Goal: Transaction & Acquisition: Purchase product/service

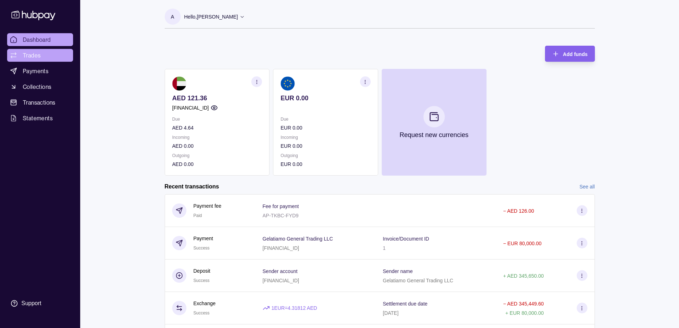
drag, startPoint x: 32, startPoint y: 52, endPoint x: 36, endPoint y: 56, distance: 5.5
click at [32, 53] on span "Trades" at bounding box center [32, 55] width 18 height 9
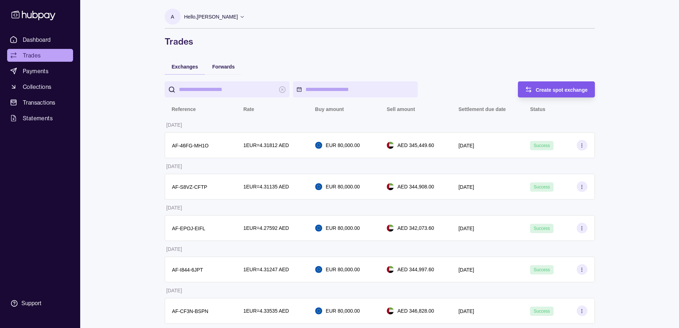
click at [567, 88] on span "Create spot exchange" at bounding box center [562, 90] width 52 height 6
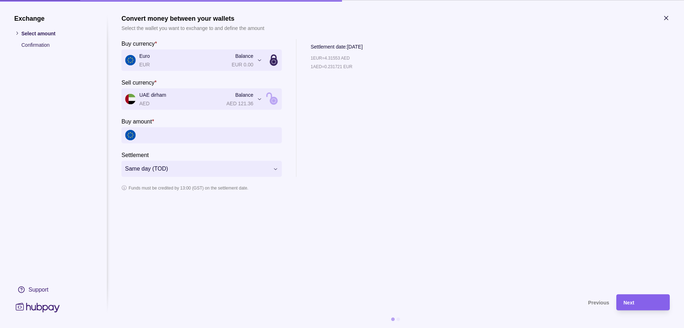
click at [201, 137] on input "Buy amount *" at bounding box center [208, 135] width 139 height 16
type input "******"
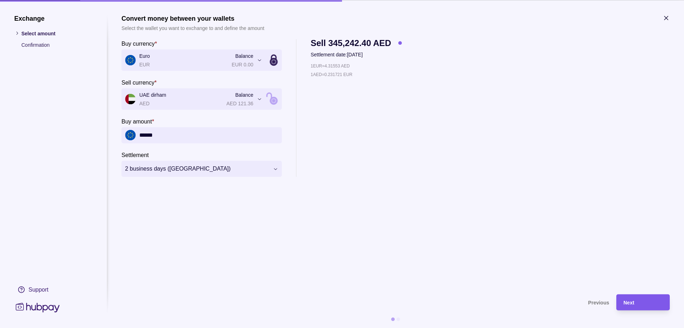
click at [640, 302] on div "Next" at bounding box center [643, 302] width 39 height 9
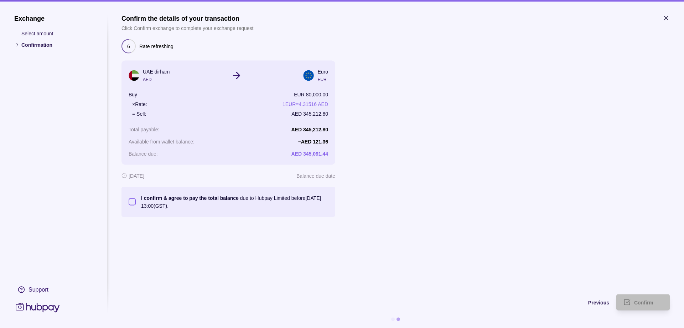
click at [132, 202] on button "I confirm & agree to pay the total balance due to Hubpay Limited before [DATE] …" at bounding box center [132, 201] width 7 height 7
click at [640, 303] on span "Confirm" at bounding box center [643, 302] width 19 height 6
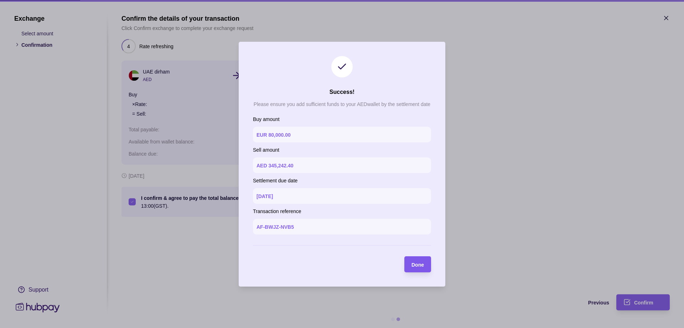
click at [420, 265] on span "Done" at bounding box center [418, 264] width 12 height 6
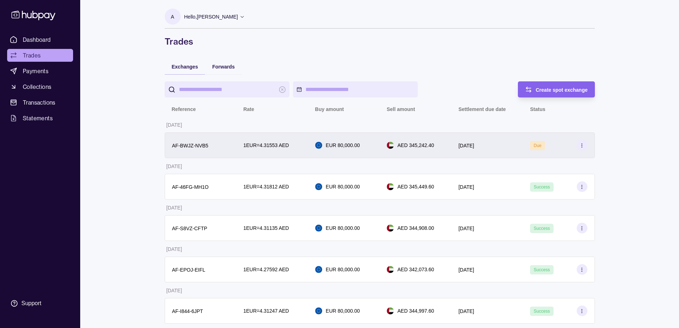
click at [582, 145] on icon at bounding box center [581, 145] width 5 height 5
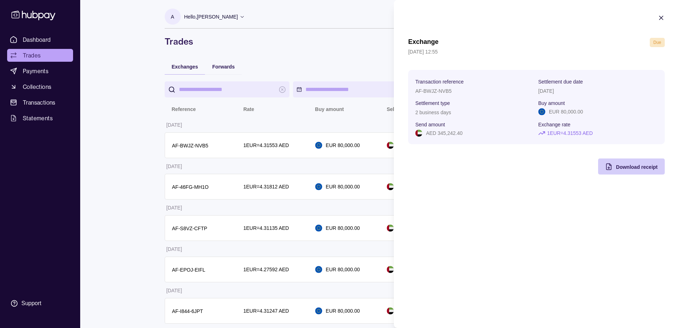
click at [622, 168] on span "Download receipt" at bounding box center [637, 167] width 42 height 6
